Goal: Transaction & Acquisition: Purchase product/service

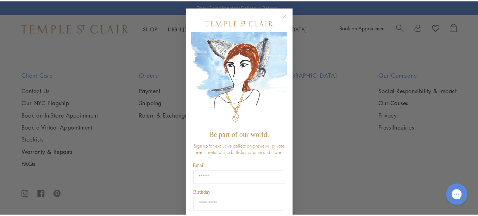
scroll to position [862, 0]
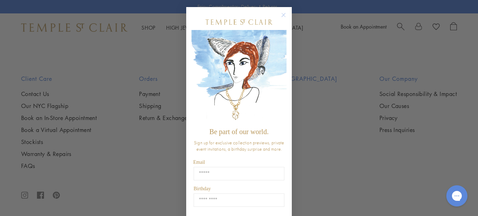
click at [280, 14] on circle "Close dialog" at bounding box center [284, 15] width 8 height 8
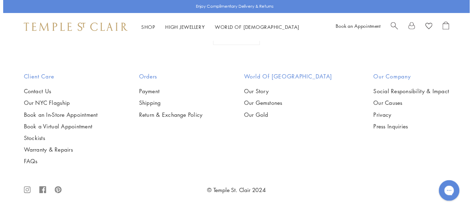
scroll to position [852, 0]
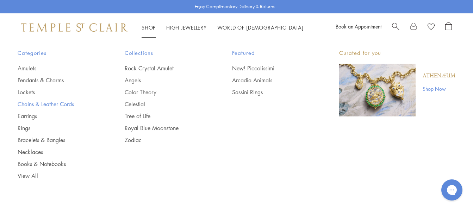
click at [41, 105] on link "Chains & Leather Cords" at bounding box center [57, 104] width 79 height 8
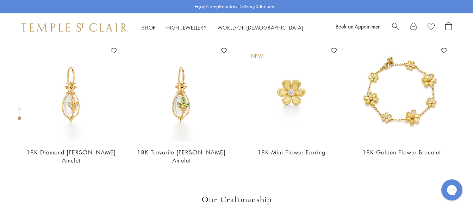
scroll to position [288, 0]
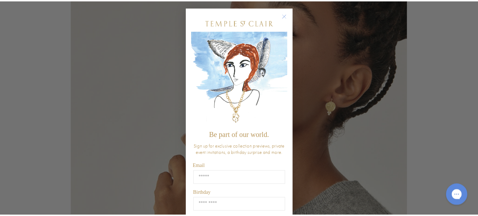
scroll to position [293, 0]
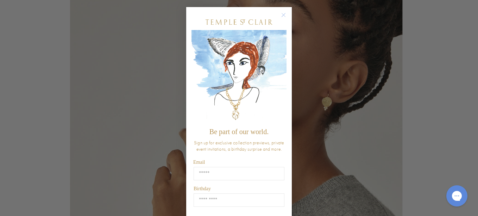
drag, startPoint x: 252, startPoint y: 163, endPoint x: 250, endPoint y: 128, distance: 34.9
click at [250, 128] on body "Skip to content Shop Categories Amulets Pendants & Charms Lockets Chains & Leat…" at bounding box center [239, 189] width 478 height 964
click at [250, 128] on span "Be part of our world." at bounding box center [239, 131] width 59 height 8
click at [281, 14] on circle "Close dialog" at bounding box center [284, 15] width 8 height 8
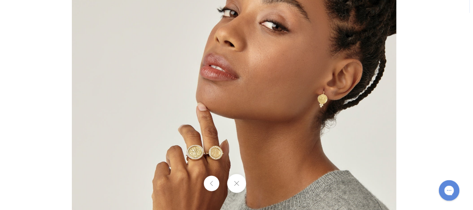
scroll to position [288, 0]
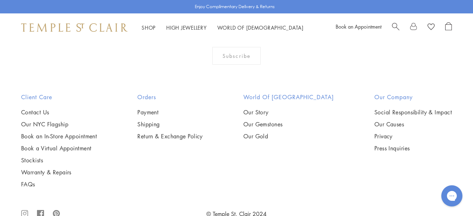
scroll to position [599, 0]
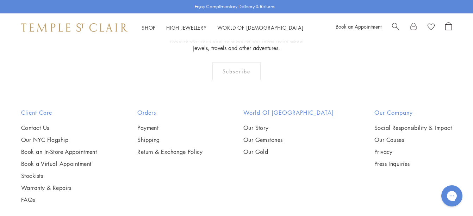
click at [0, 0] on img at bounding box center [0, 0] width 0 height 0
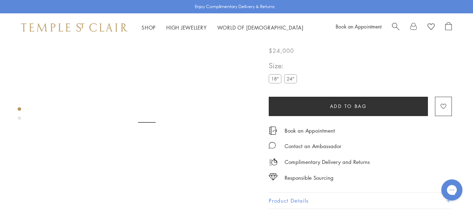
scroll to position [42, 0]
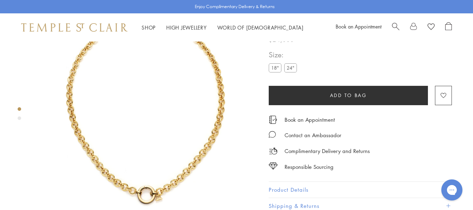
click at [290, 63] on label "24"" at bounding box center [290, 67] width 13 height 9
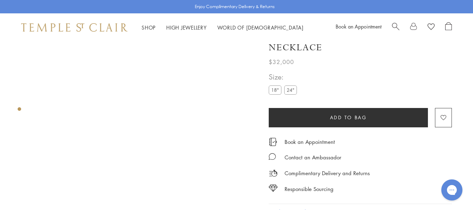
scroll to position [35, 0]
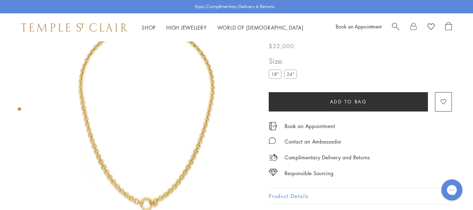
click at [183, 160] on img at bounding box center [146, 117] width 223 height 223
click at [275, 70] on label "18"" at bounding box center [275, 74] width 13 height 9
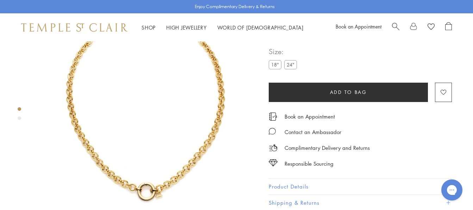
scroll to position [70, 0]
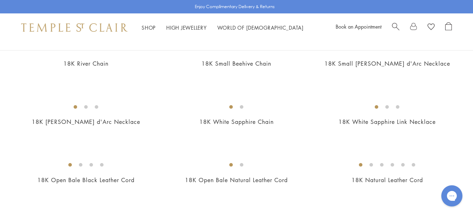
scroll to position [247, 0]
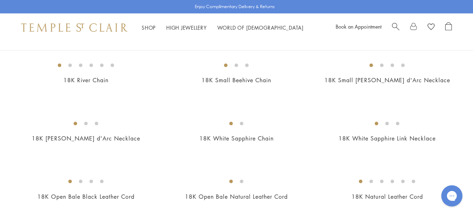
click at [0, 0] on img at bounding box center [0, 0] width 0 height 0
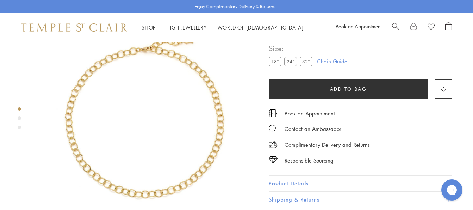
scroll to position [42, 0]
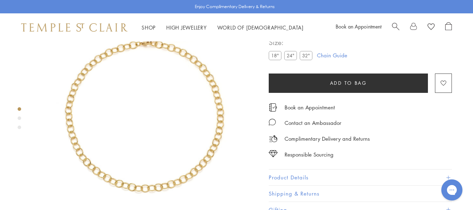
click at [307, 53] on label "32"" at bounding box center [306, 55] width 13 height 9
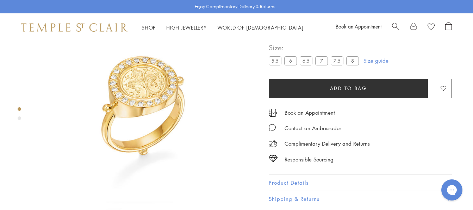
scroll to position [42, 0]
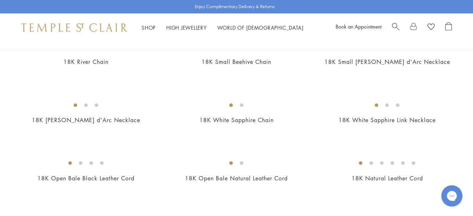
scroll to position [282, 0]
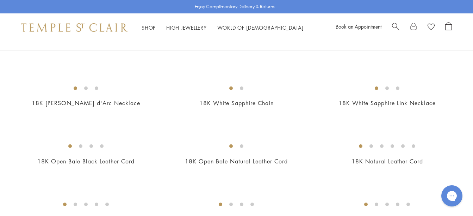
click at [0, 0] on img at bounding box center [0, 0] width 0 height 0
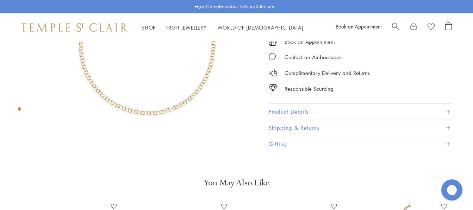
scroll to position [6, 0]
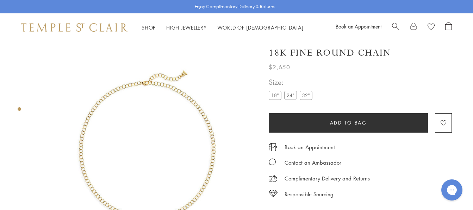
click at [304, 97] on label "32"" at bounding box center [306, 95] width 13 height 9
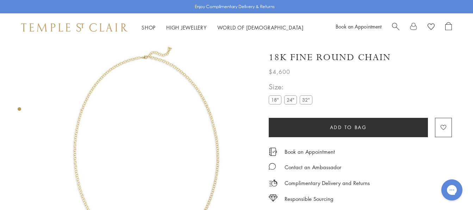
scroll to position [0, 0]
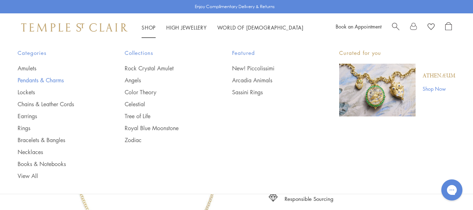
click at [46, 82] on link "Pendants & Charms" at bounding box center [57, 80] width 79 height 8
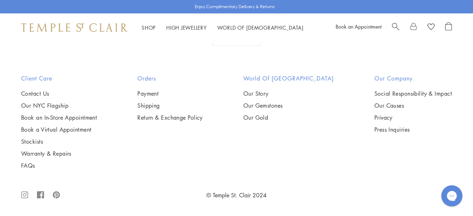
scroll to position [2963, 0]
click at [0, 0] on img at bounding box center [0, 0] width 0 height 0
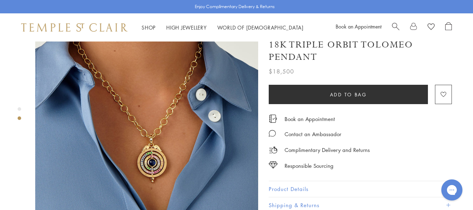
scroll to position [211, 0]
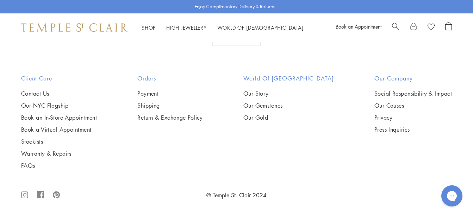
scroll to position [3034, 0]
click at [0, 0] on img at bounding box center [0, 0] width 0 height 0
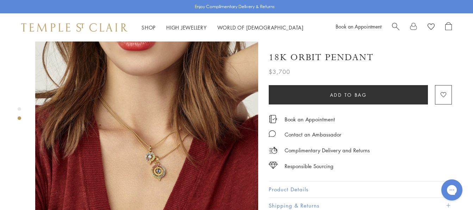
scroll to position [247, 0]
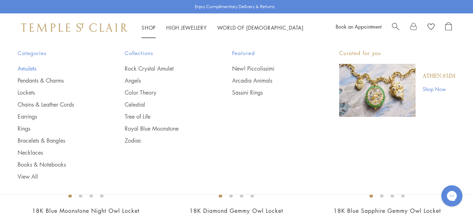
click at [25, 68] on link "Amulets" at bounding box center [57, 68] width 79 height 8
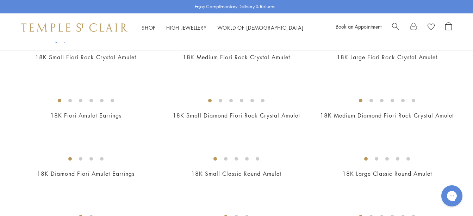
scroll to position [247, 0]
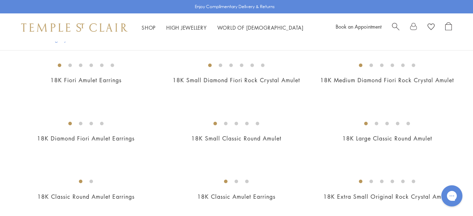
click at [0, 0] on img at bounding box center [0, 0] width 0 height 0
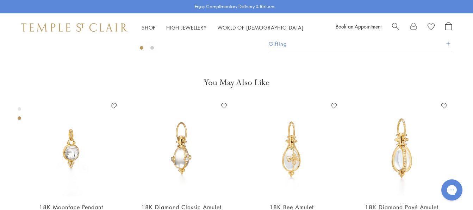
scroll to position [182, 0]
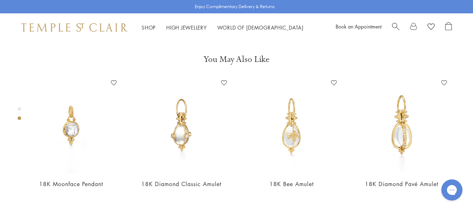
scroll to position [253, 0]
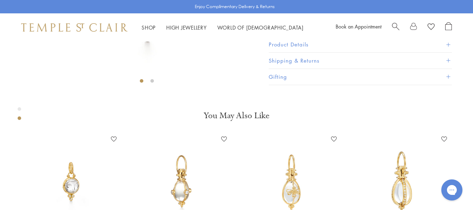
scroll to position [147, 0]
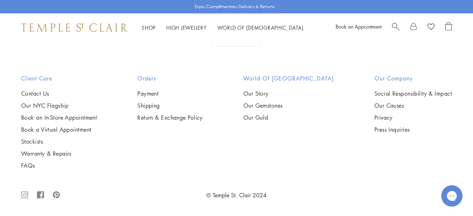
scroll to position [3557, 0]
click at [0, 0] on img at bounding box center [0, 0] width 0 height 0
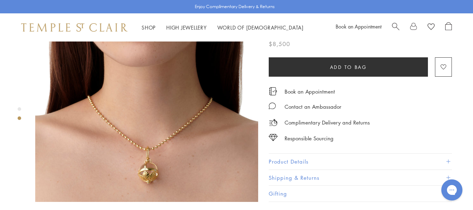
scroll to position [317, 0]
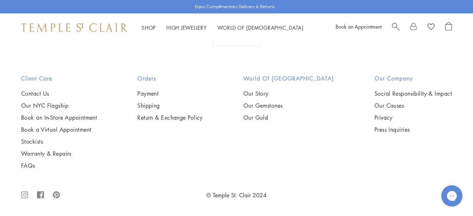
scroll to position [2540, 0]
drag, startPoint x: 468, startPoint y: 124, endPoint x: 466, endPoint y: 132, distance: 8.4
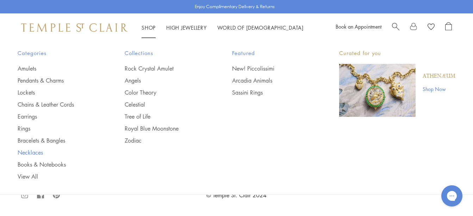
click at [33, 151] on link "Necklaces" at bounding box center [57, 152] width 79 height 8
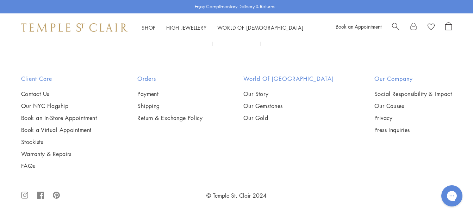
scroll to position [1761, 0]
